Goal: Transaction & Acquisition: Download file/media

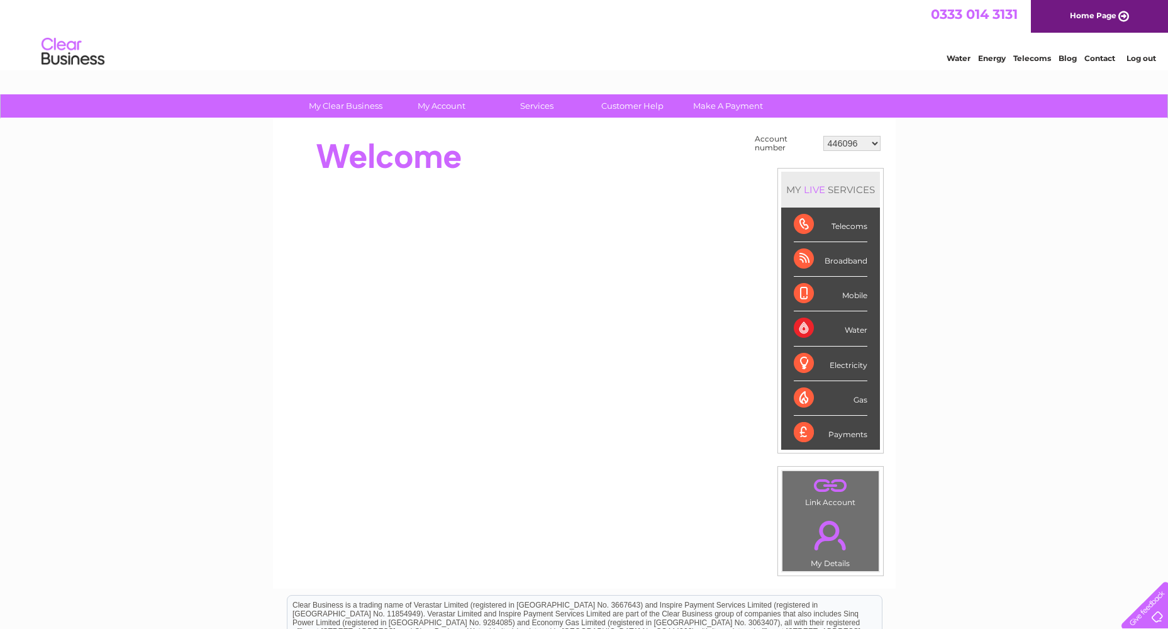
click at [841, 147] on select "446096 909707 932818 942345 946760 946923 985263 989391 993957 994249 996910 10…" at bounding box center [851, 143] width 57 height 15
click at [853, 151] on td "446096 909707 932818 942345 946760 946923 985263 989391 993957 994249 996910 10…" at bounding box center [852, 143] width 64 height 24
click at [858, 147] on select "446096 909707 932818 942345 946760 946923 985263 989391 993957 994249 996910 10…" at bounding box center [851, 143] width 57 height 15
select select "30277606"
click at [823, 136] on select "446096 909707 932818 942345 946760 946923 985263 989391 993957 994249 996910 10…" at bounding box center [851, 143] width 57 height 15
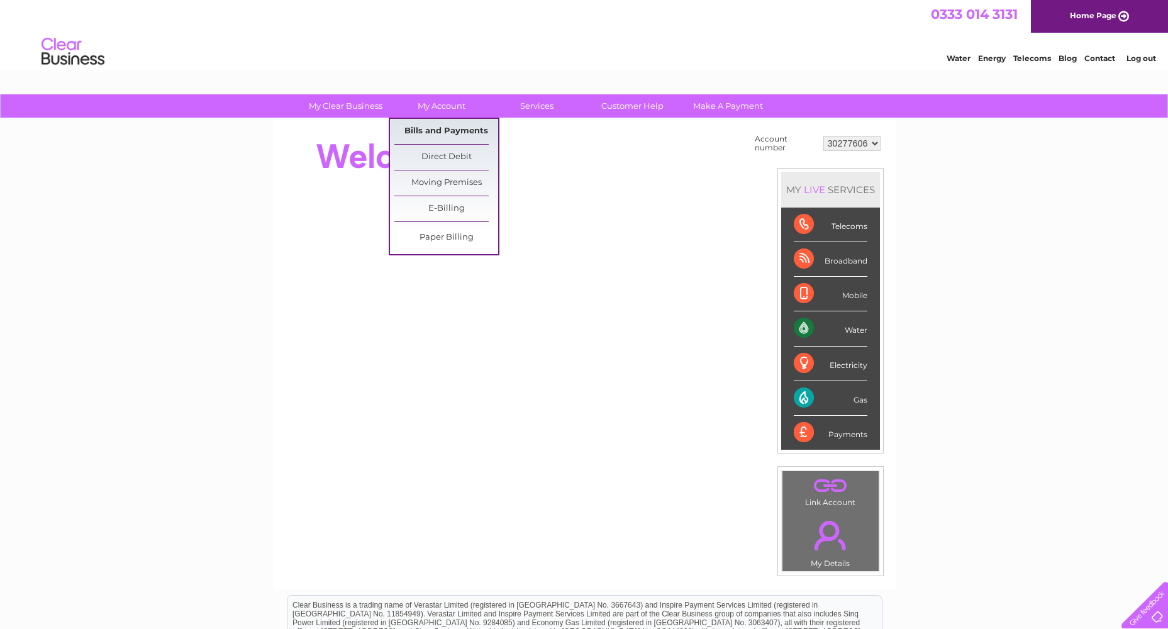
click at [429, 138] on link "Bills and Payments" at bounding box center [446, 131] width 104 height 25
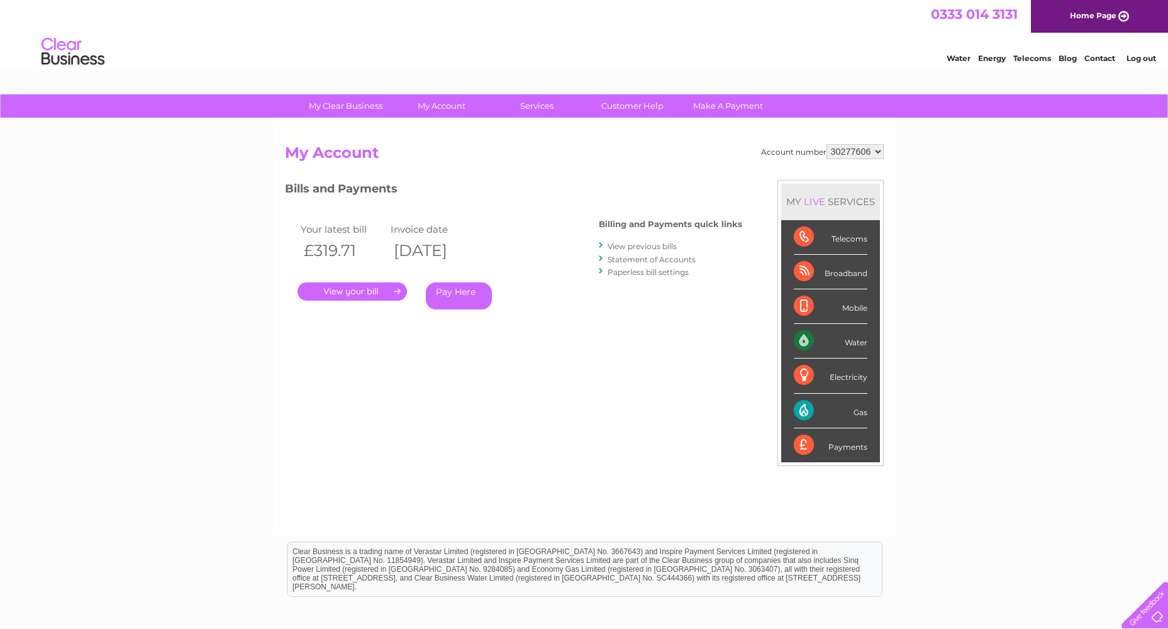
click at [626, 246] on link "View previous bills" at bounding box center [641, 245] width 69 height 9
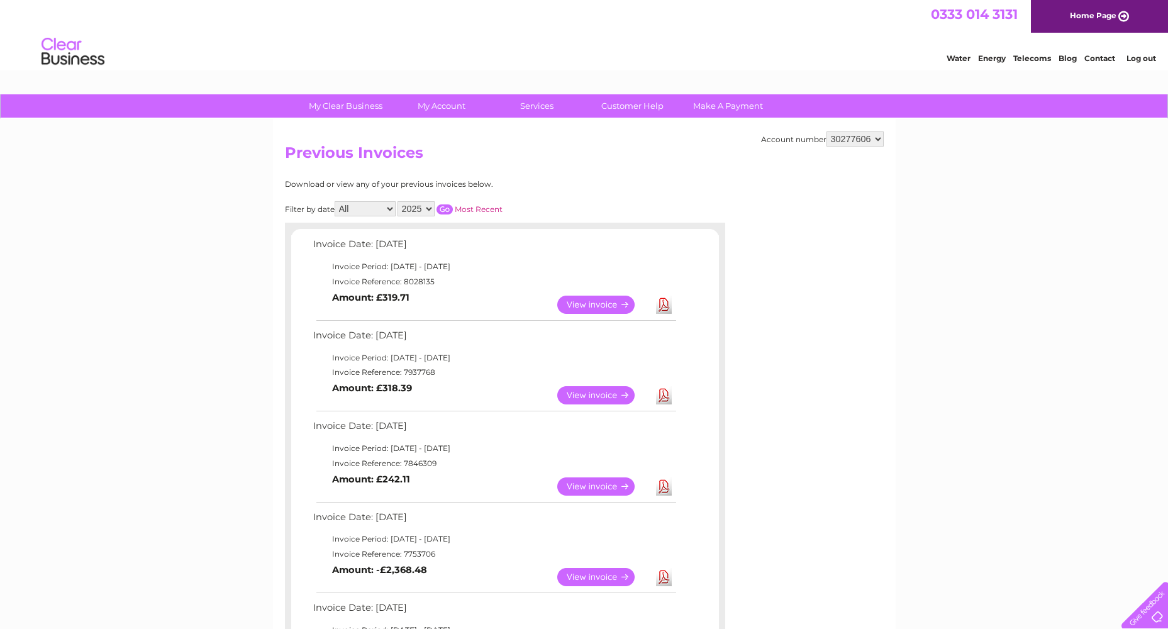
click at [658, 302] on link "Download" at bounding box center [664, 305] width 16 height 18
